Goal: Contribute content

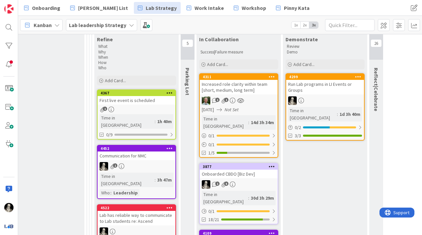
scroll to position [218, 942]
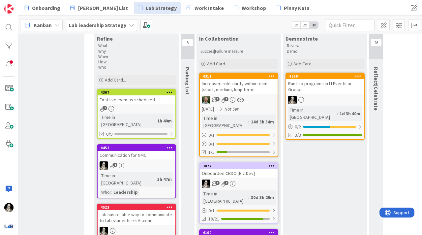
click at [157, 101] on div "First live event is scheduled" at bounding box center [137, 99] width 78 height 9
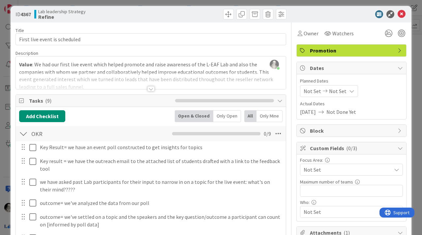
click at [152, 88] on div at bounding box center [150, 88] width 7 height 5
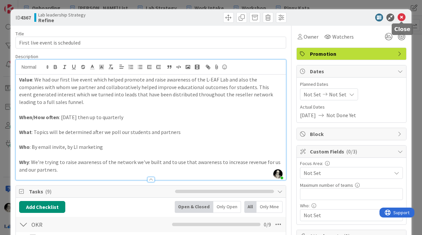
click at [402, 19] on icon at bounding box center [402, 18] width 8 height 8
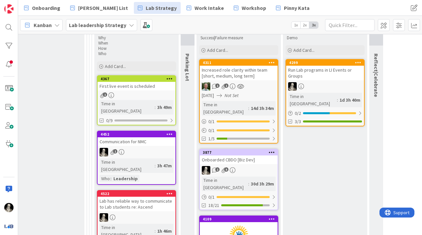
scroll to position [234, 942]
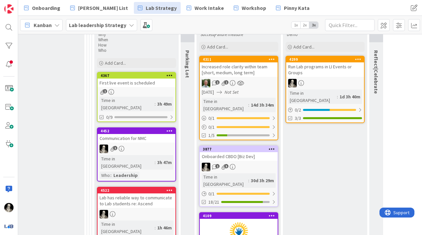
click at [155, 144] on div "1" at bounding box center [137, 148] width 78 height 9
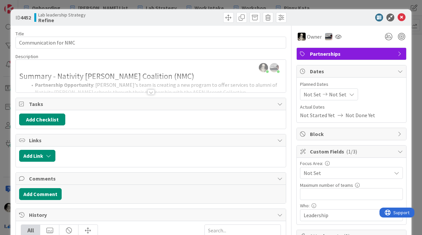
click at [151, 93] on div at bounding box center [150, 91] width 7 height 5
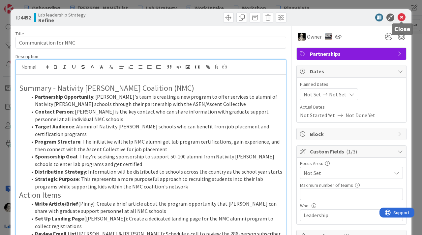
click at [401, 16] on icon at bounding box center [402, 18] width 8 height 8
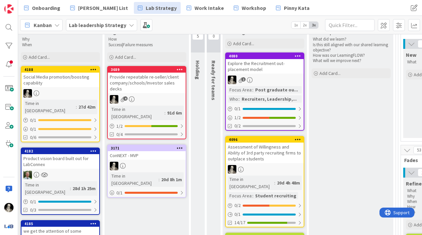
scroll to position [74, 633]
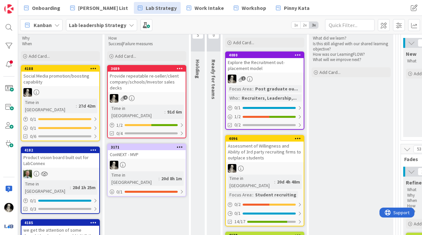
click at [274, 68] on div "Explore the Recruitment out-placement model" at bounding box center [265, 65] width 78 height 15
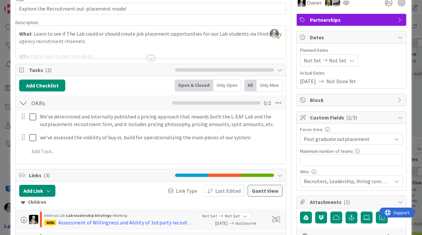
scroll to position [36, 0]
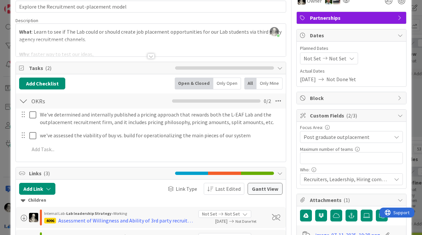
click at [151, 54] on div at bounding box center [150, 55] width 7 height 5
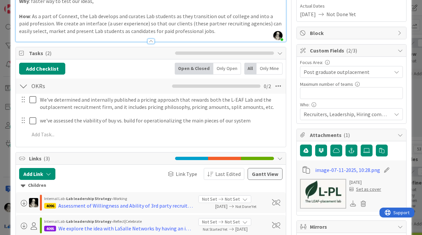
scroll to position [97, 0]
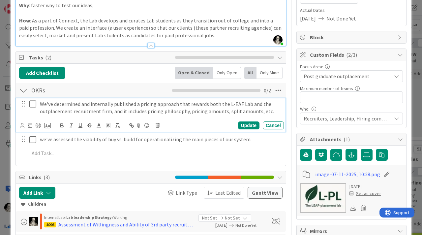
click at [32, 104] on icon at bounding box center [34, 104] width 10 height 8
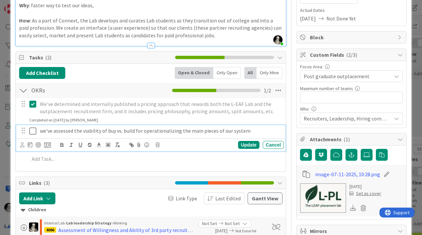
click at [32, 131] on icon at bounding box center [34, 131] width 10 height 8
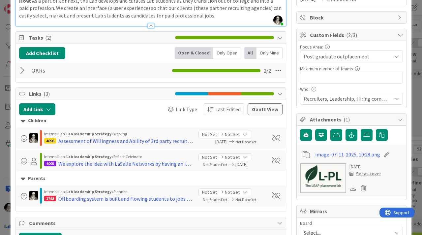
scroll to position [0, 0]
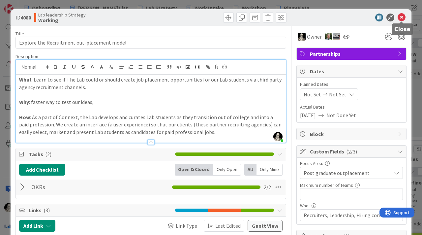
click at [401, 14] on icon at bounding box center [402, 18] width 8 height 8
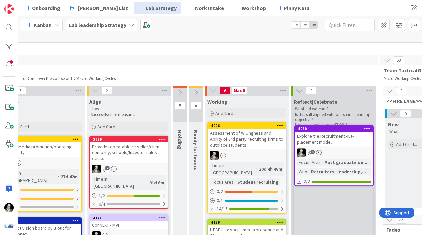
scroll to position [3, 653]
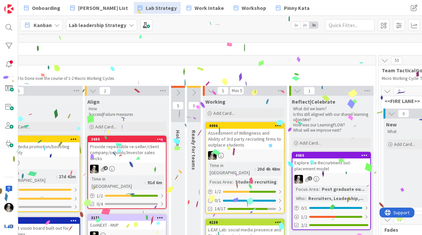
click at [259, 147] on div "Assessment of Willingness and Ability of 3rd party recruiting firms to outplace…" at bounding box center [245, 139] width 78 height 20
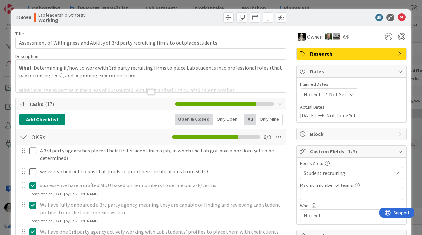
click at [150, 90] on div at bounding box center [150, 91] width 7 height 5
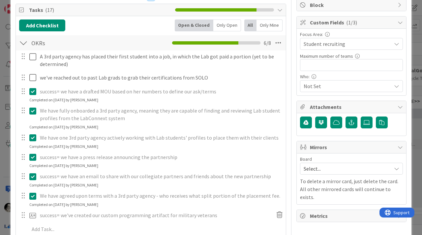
scroll to position [129, 0]
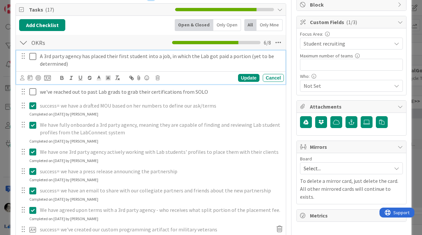
click at [34, 55] on icon at bounding box center [34, 56] width 10 height 8
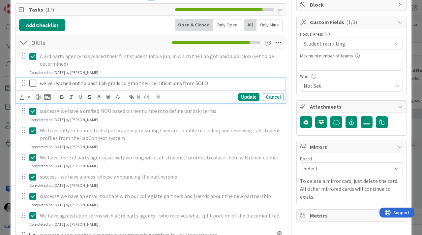
click at [33, 82] on icon at bounding box center [34, 83] width 10 height 8
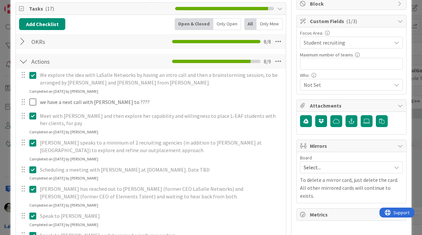
scroll to position [0, 0]
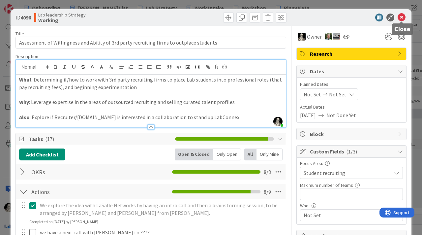
click at [402, 16] on icon at bounding box center [402, 18] width 8 height 8
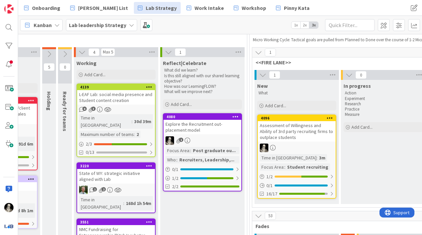
scroll to position [40, 782]
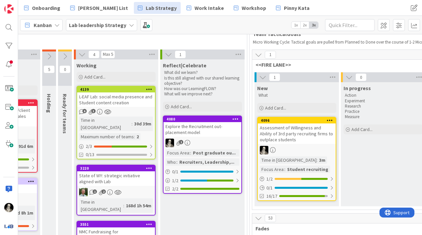
click at [167, 53] on icon at bounding box center [168, 54] width 7 height 7
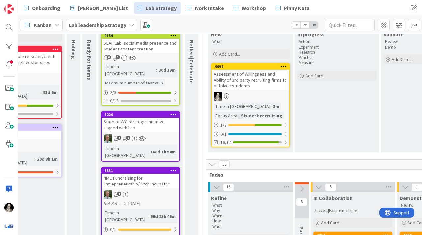
scroll to position [91, 758]
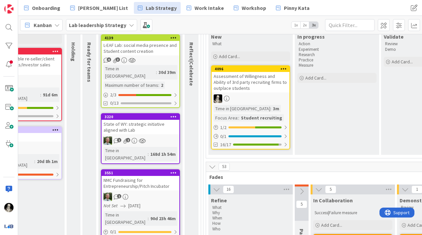
click at [139, 122] on div "State of WY: strategic initiative aligned with Lab" at bounding box center [141, 127] width 78 height 15
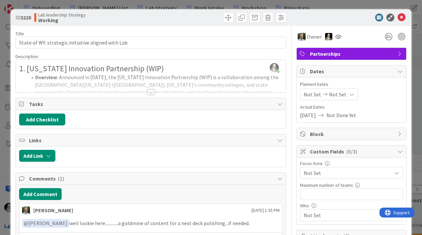
click at [150, 91] on div at bounding box center [150, 91] width 7 height 5
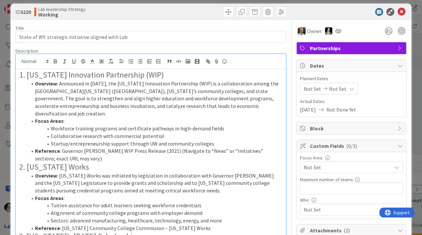
scroll to position [4, 0]
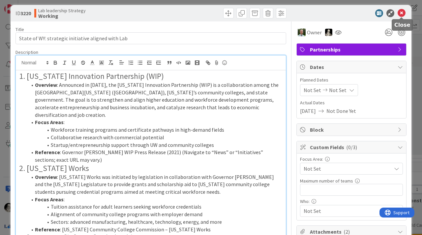
click at [403, 12] on icon at bounding box center [402, 13] width 8 height 8
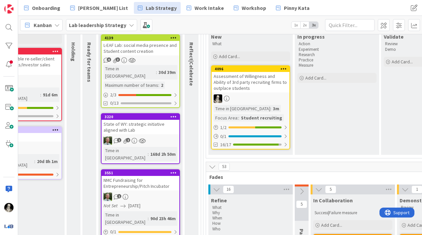
click at [146, 123] on div "State of WY: strategic initiative aligned with Lab" at bounding box center [141, 127] width 78 height 15
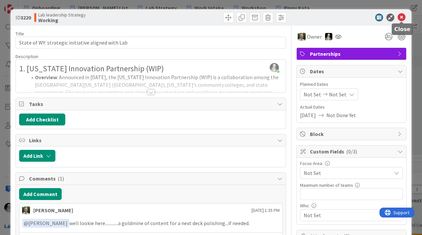
click at [403, 15] on icon at bounding box center [402, 18] width 8 height 8
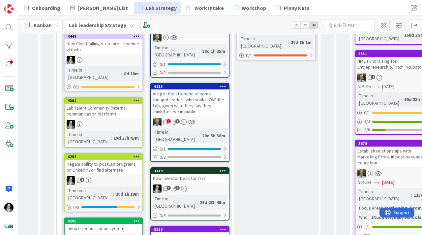
scroll to position [213, 504]
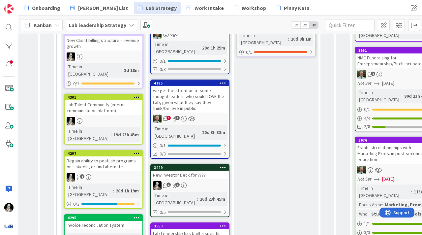
click at [208, 164] on link "3449 New Investor Deck for ???? 1 1 Time in [GEOGRAPHIC_DATA] : 26d 23h 45m 0/5" at bounding box center [189, 190] width 79 height 53
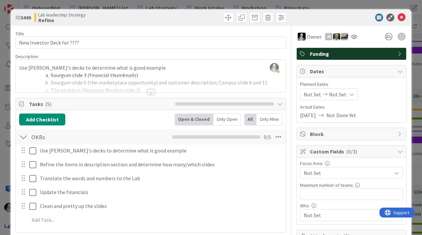
click at [151, 91] on div at bounding box center [150, 91] width 7 height 5
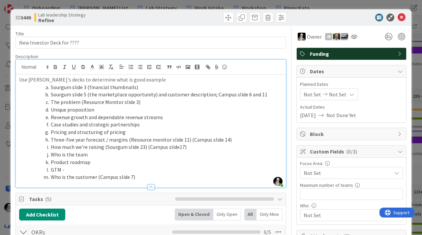
click at [151, 185] on div at bounding box center [150, 186] width 7 height 5
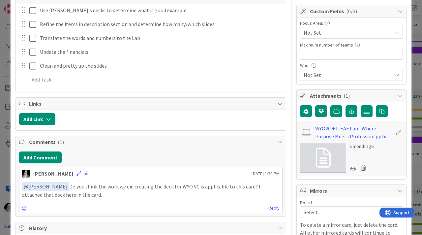
scroll to position [142, 0]
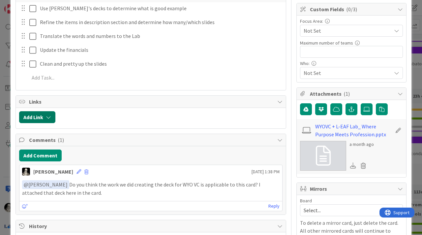
click at [49, 115] on icon "button" at bounding box center [48, 116] width 5 height 5
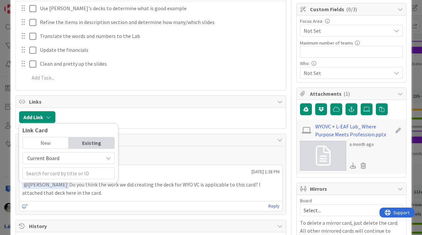
click at [108, 154] on div "Current Board" at bounding box center [68, 158] width 92 height 12
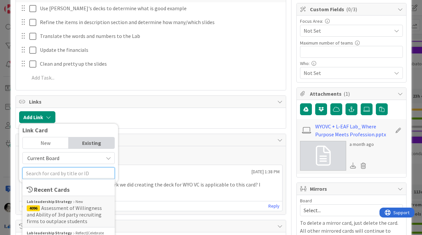
click at [72, 168] on input "text" at bounding box center [68, 173] width 92 height 12
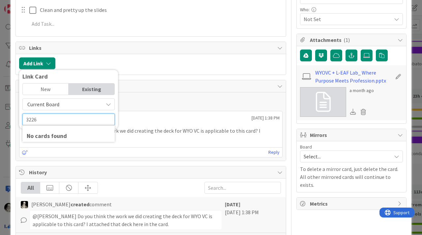
scroll to position [198, 0]
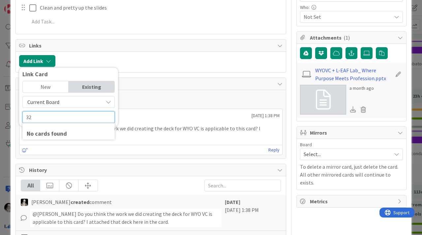
type input "3"
click at [150, 116] on div "[PERSON_NAME] [DATE] 1:38 PM" at bounding box center [150, 114] width 263 height 11
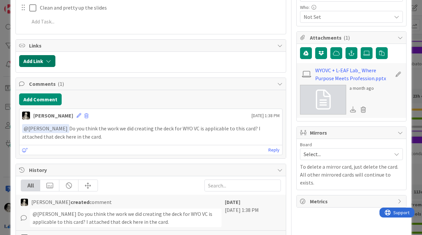
click at [47, 63] on icon "button" at bounding box center [48, 60] width 5 height 5
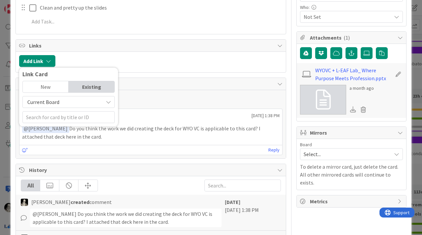
click at [158, 106] on div "Add Comment [PERSON_NAME] [DATE] 1:38 PM ﻿ @ [PERSON_NAME] ﻿ Do you think the w…" at bounding box center [151, 124] width 270 height 68
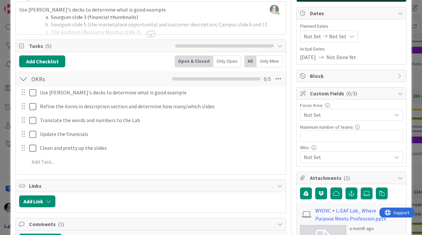
scroll to position [0, 0]
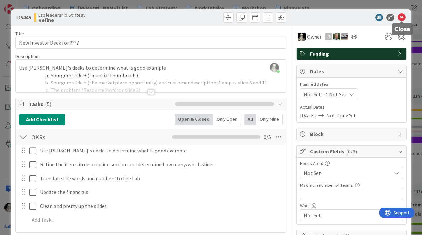
click at [401, 15] on icon at bounding box center [402, 18] width 8 height 8
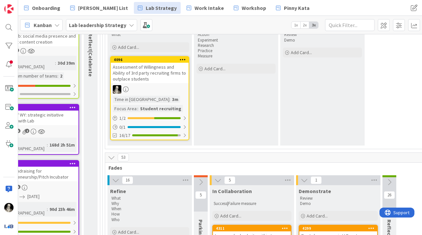
scroll to position [93, 859]
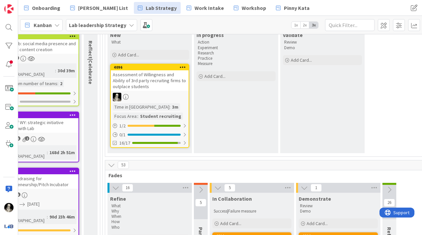
click at [168, 91] on link "4096 Assessment of Willingness and Ability of 3rd party recruiting firms to out…" at bounding box center [149, 106] width 79 height 84
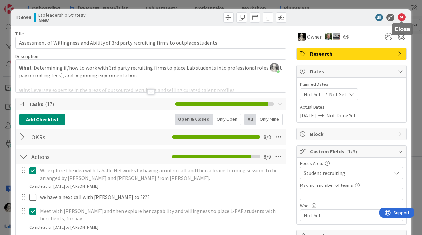
click at [401, 16] on icon at bounding box center [402, 18] width 8 height 8
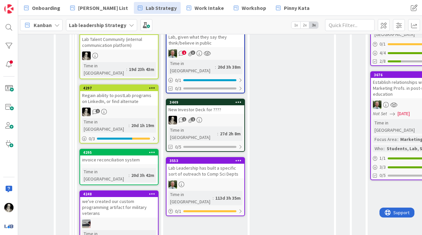
scroll to position [280, 488]
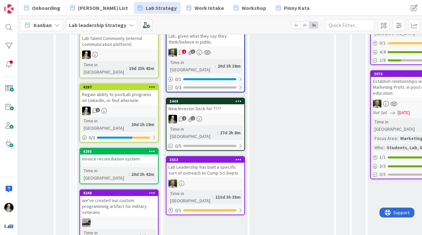
click at [221, 104] on div "New Investor Deck for ????" at bounding box center [206, 108] width 78 height 9
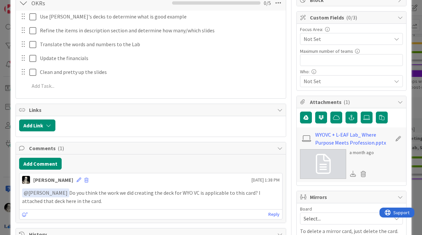
scroll to position [141, 0]
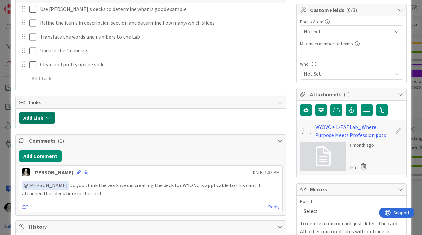
click at [51, 116] on icon "button" at bounding box center [48, 117] width 5 height 5
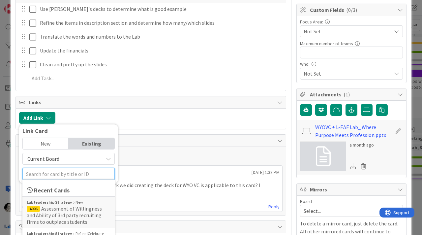
click at [58, 172] on input "text" at bounding box center [68, 174] width 92 height 12
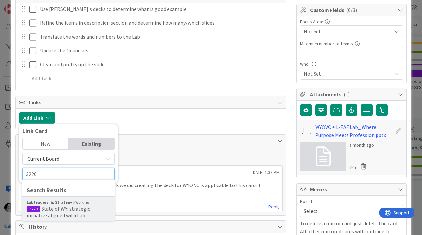
type input "3220"
click at [52, 210] on span "State of WY: strategic initiative aligned with Lab" at bounding box center [58, 211] width 63 height 13
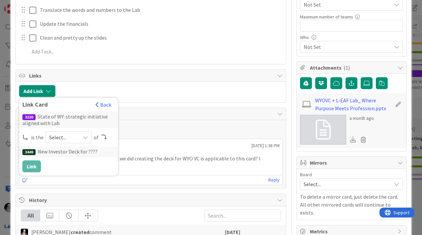
scroll to position [172, 0]
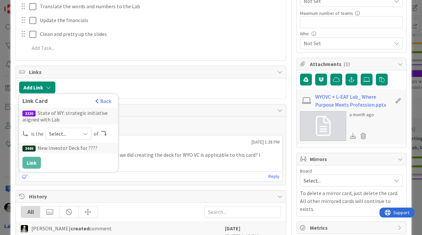
click at [86, 131] on icon at bounding box center [85, 133] width 5 height 5
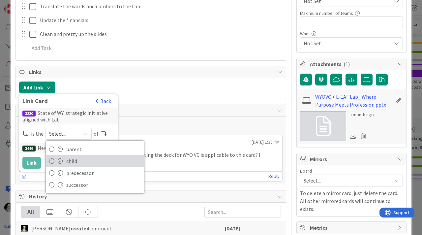
click at [74, 158] on span "child" at bounding box center [103, 161] width 75 height 10
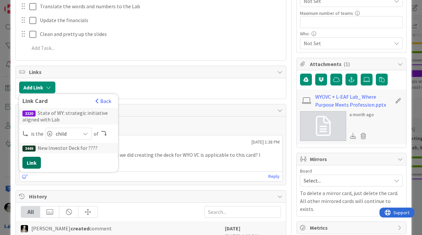
click at [31, 160] on button "Link" at bounding box center [31, 163] width 18 height 12
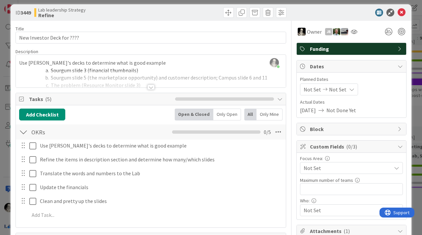
scroll to position [0, 0]
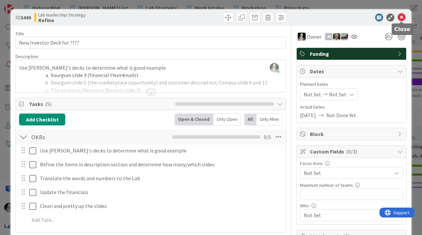
click at [401, 17] on icon at bounding box center [402, 18] width 8 height 8
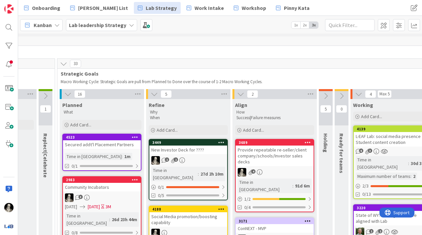
scroll to position [0, 511]
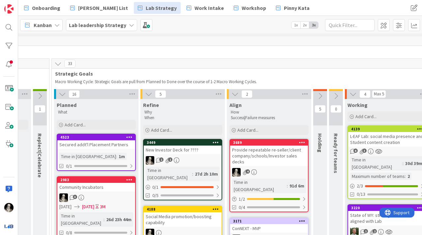
click at [201, 155] on link "3449 New Investor Deck for ???? 1 1 Time in [GEOGRAPHIC_DATA] : 27d 2h 10m 0 / …" at bounding box center [182, 169] width 79 height 61
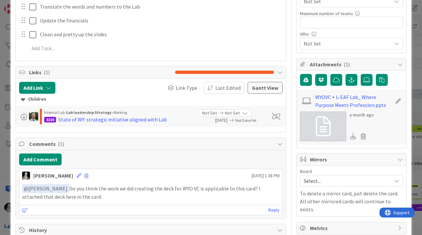
scroll to position [173, 0]
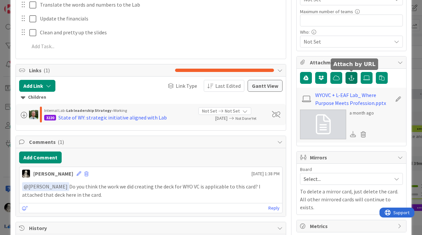
click at [351, 78] on icon "button" at bounding box center [352, 77] width 6 height 5
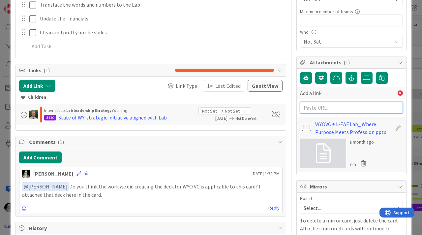
click at [312, 109] on input "text" at bounding box center [351, 108] width 103 height 12
paste input "[URL][DOMAIN_NAME]"
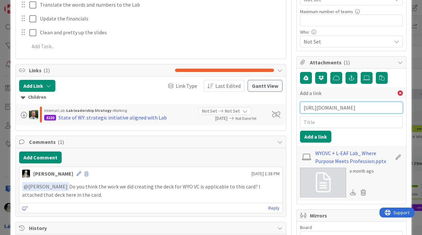
scroll to position [0, 148]
type input "[URL][DOMAIN_NAME]"
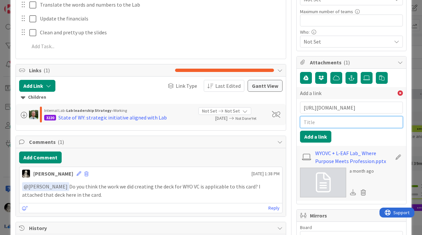
click at [313, 122] on input "text" at bounding box center [351, 122] width 103 height 12
type input "Look and Feel based deck"
click at [322, 135] on button "Add a link" at bounding box center [315, 137] width 31 height 12
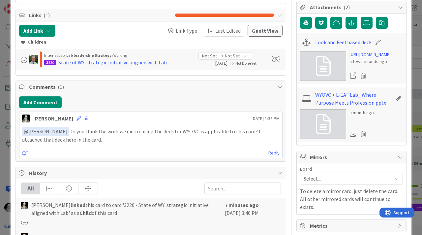
scroll to position [232, 0]
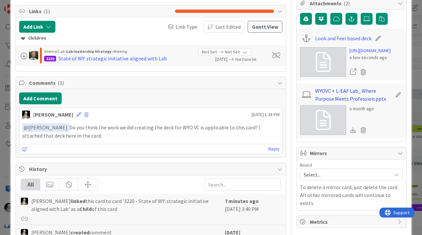
click at [350, 103] on link "WYOVC + L-EAF Lab_ Where Purpose Meets Profession.pptx" at bounding box center [353, 95] width 77 height 16
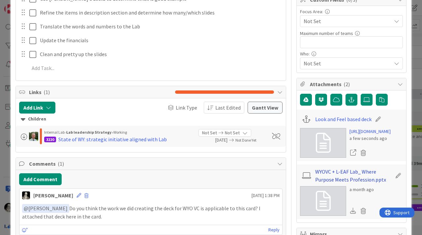
scroll to position [153, 0]
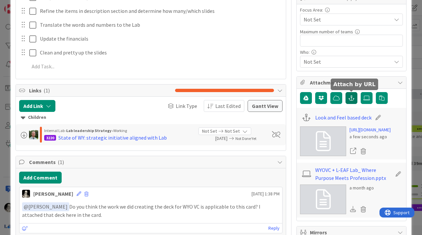
click at [353, 97] on icon "button" at bounding box center [352, 97] width 6 height 5
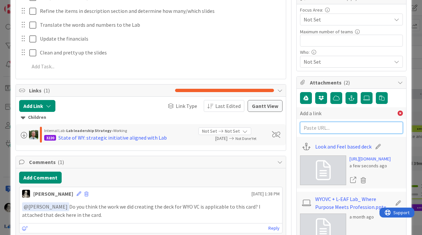
click at [338, 128] on input "text" at bounding box center [351, 128] width 103 height 12
paste input "[URL][DOMAIN_NAME]"
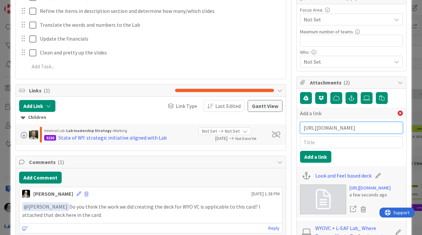
type input "[URL][DOMAIN_NAME]"
click at [323, 143] on input "text" at bounding box center [351, 142] width 103 height 12
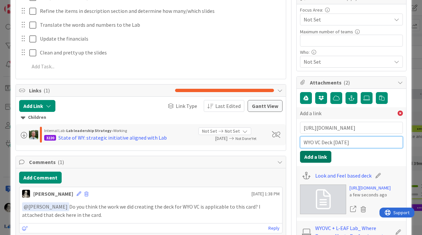
type input "WYO VC Deck [DATE]"
click at [319, 155] on button "Add a link" at bounding box center [315, 157] width 31 height 12
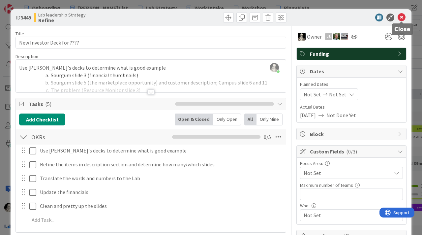
click at [401, 17] on icon at bounding box center [402, 18] width 8 height 8
